Goal: Task Accomplishment & Management: Use online tool/utility

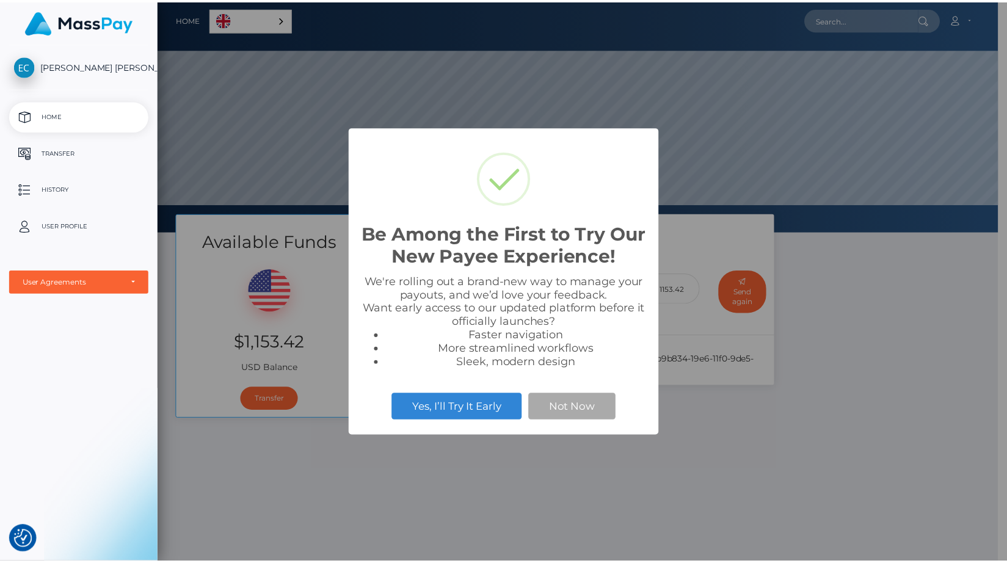
scroll to position [232, 848]
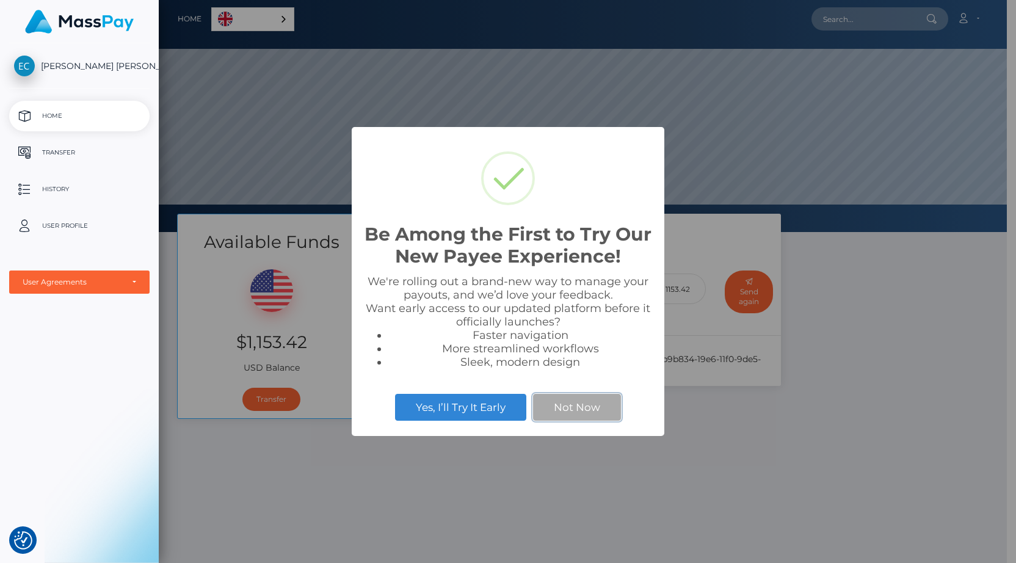
click at [569, 403] on button "Not Now" at bounding box center [577, 407] width 88 height 27
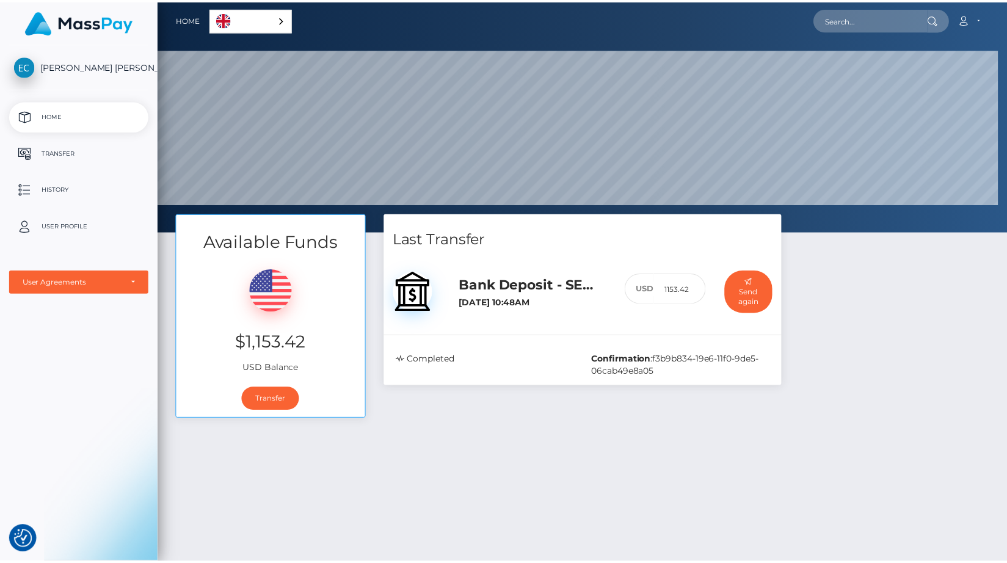
scroll to position [610200, 609584]
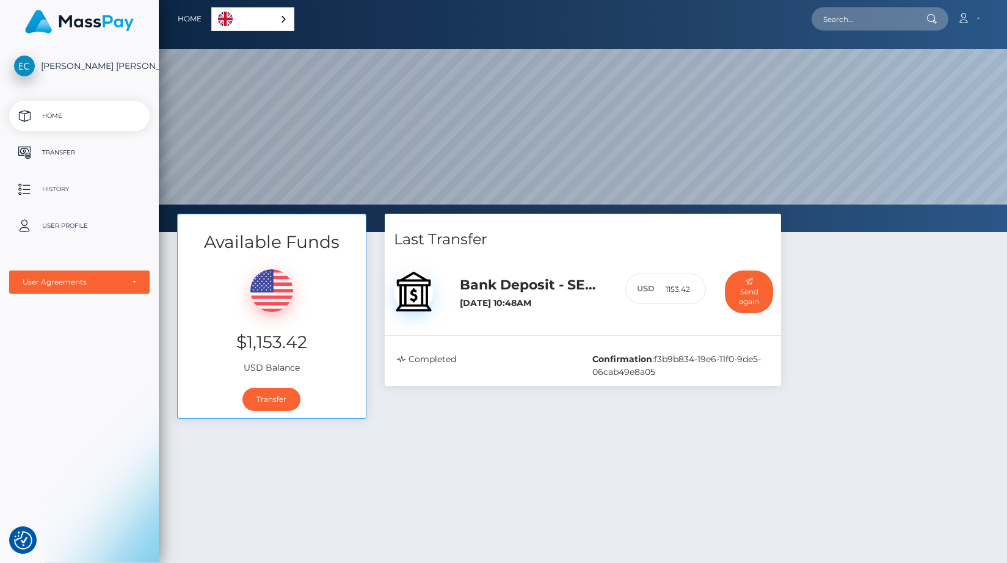
click at [68, 154] on p "Transfer" at bounding box center [79, 152] width 131 height 18
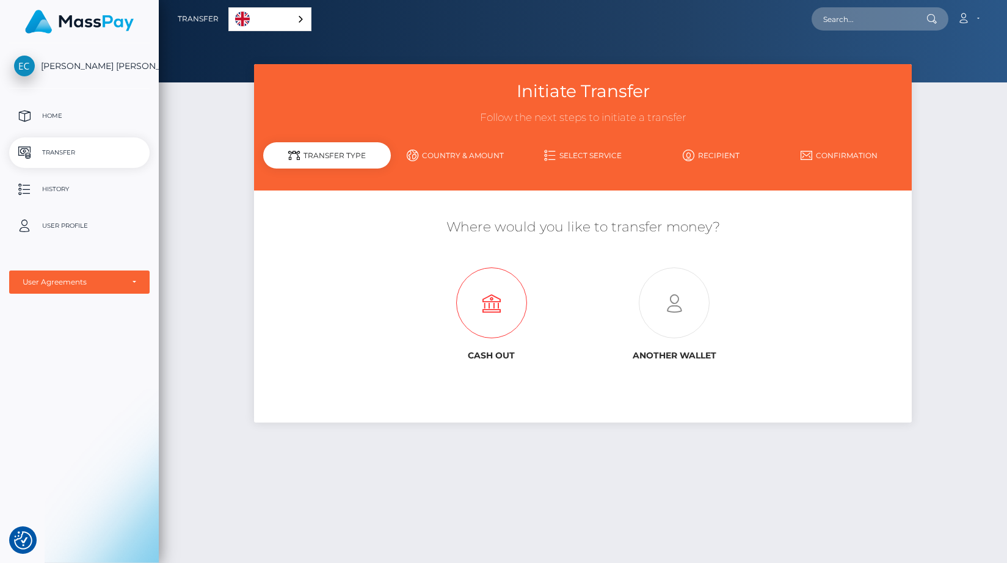
click at [496, 306] on icon at bounding box center [491, 303] width 183 height 71
click at [85, 107] on p "Home" at bounding box center [79, 116] width 131 height 18
